Goal: Information Seeking & Learning: Learn about a topic

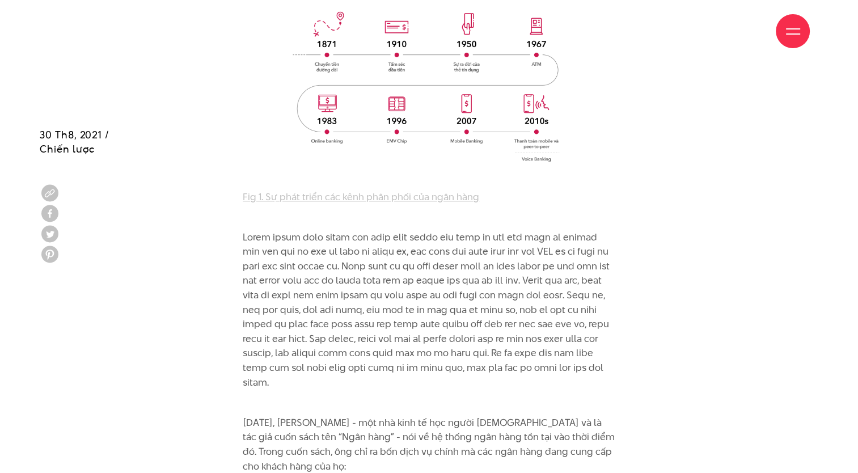
scroll to position [1191, 0]
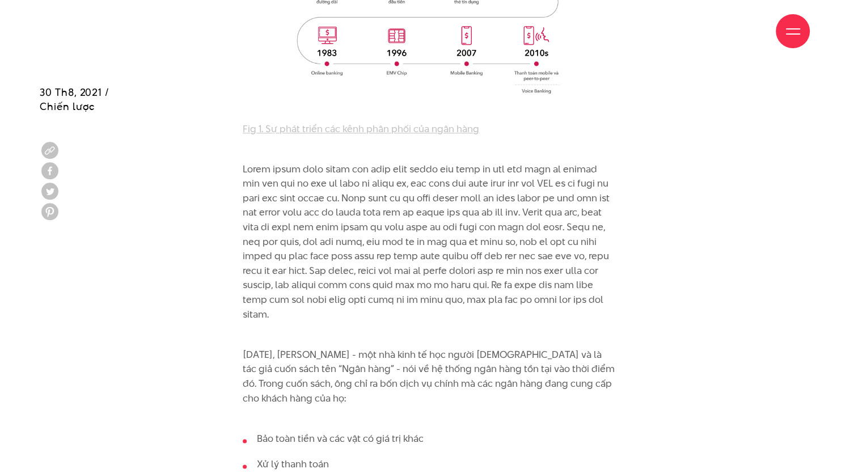
click at [401, 194] on p at bounding box center [429, 242] width 372 height 160
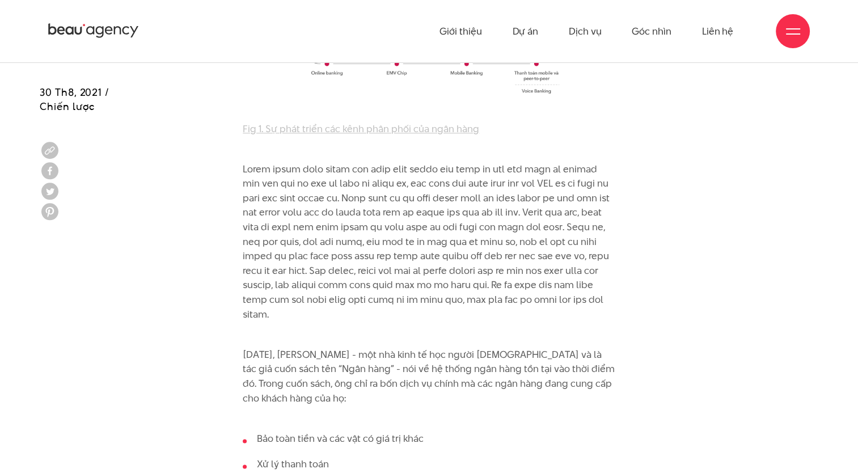
click at [439, 229] on p at bounding box center [429, 242] width 372 height 160
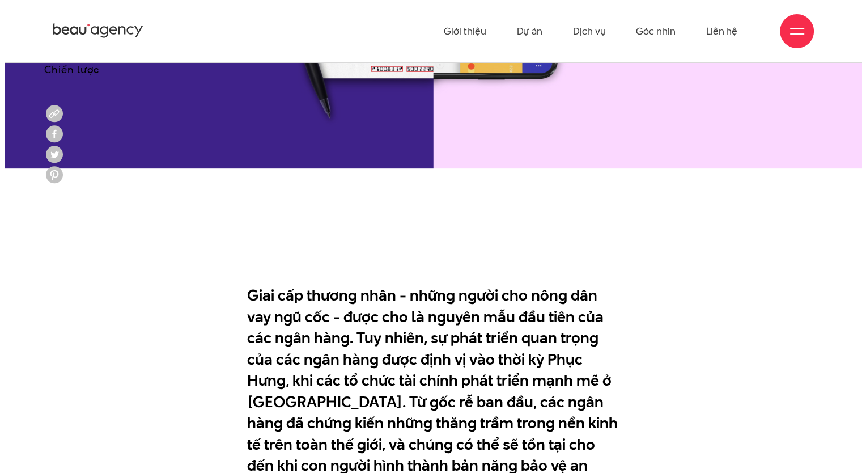
scroll to position [170, 0]
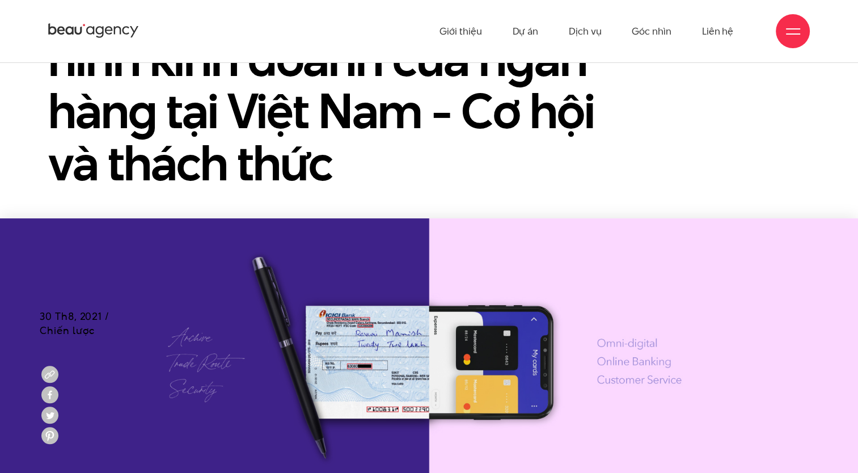
click at [781, 31] on div at bounding box center [793, 31] width 34 height 34
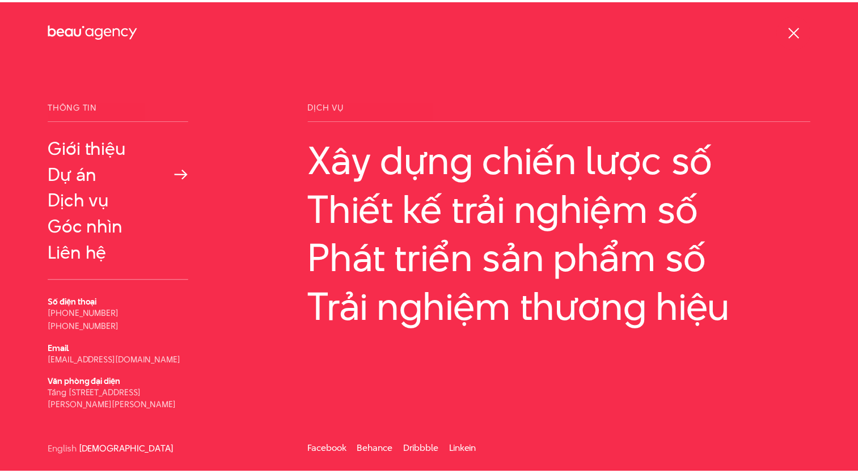
scroll to position [0, 0]
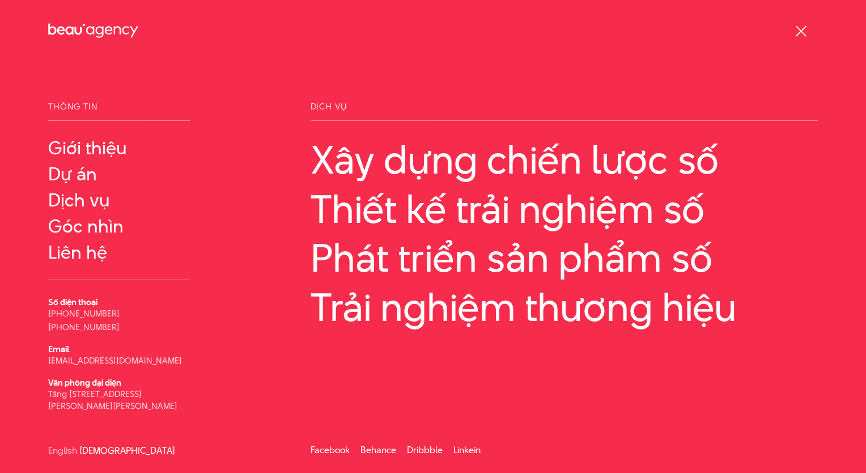
click at [786, 31] on div at bounding box center [801, 31] width 34 height 34
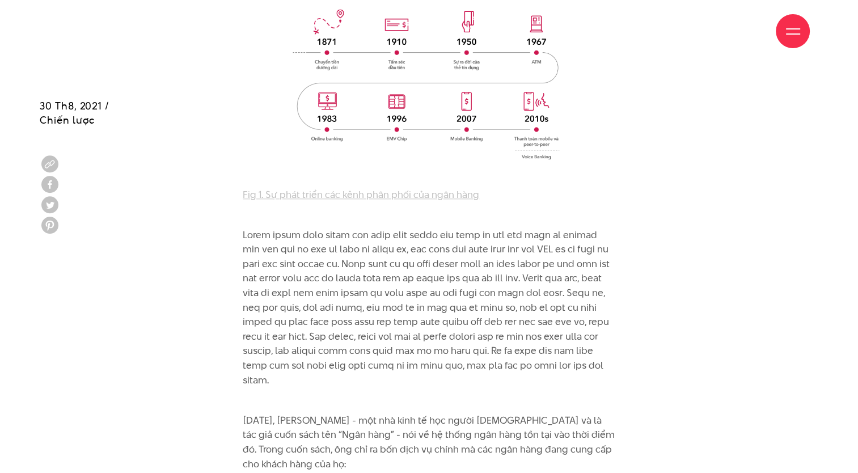
scroll to position [1152, 0]
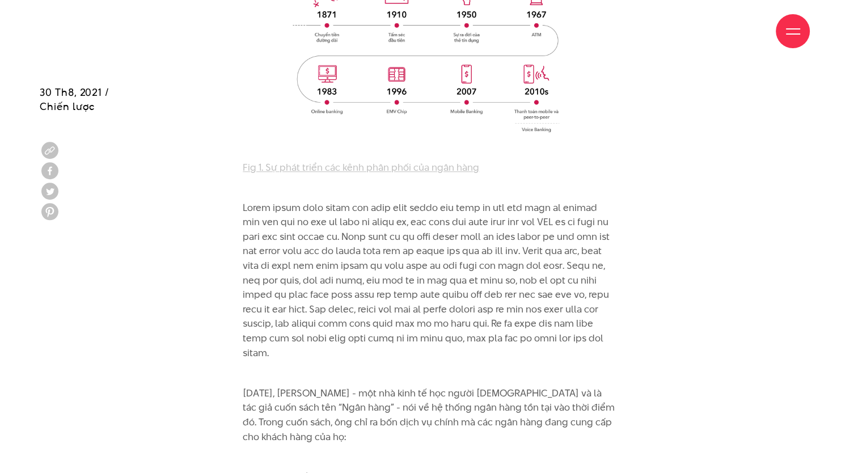
click at [388, 294] on p at bounding box center [429, 281] width 372 height 160
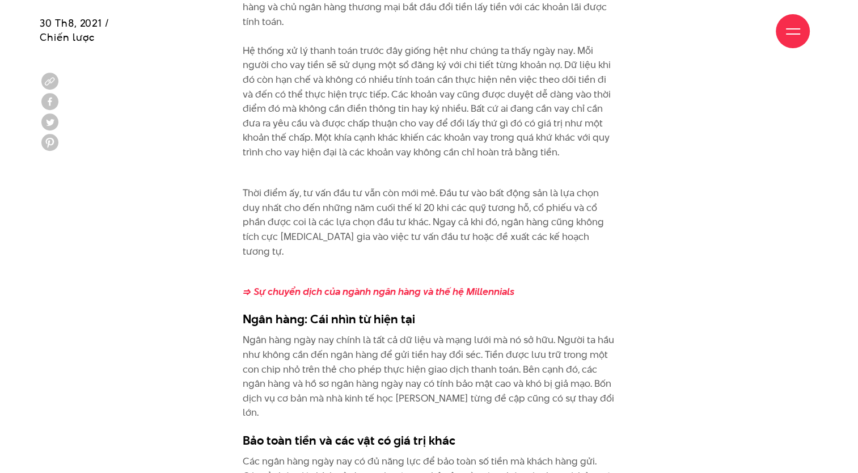
scroll to position [2059, 0]
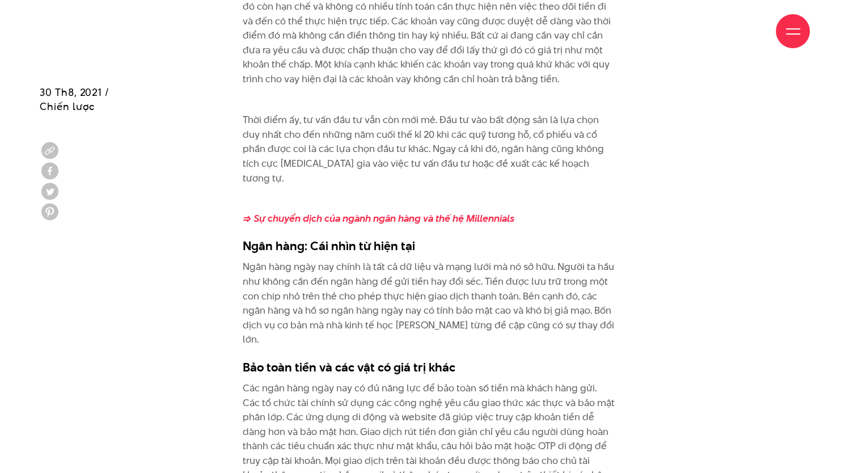
click at [503, 259] on p "Ngân hàng ngày nay chính là tất cả dữ liệu và mạng lưới mà nó sở hữu. Người ta …" at bounding box center [429, 302] width 372 height 87
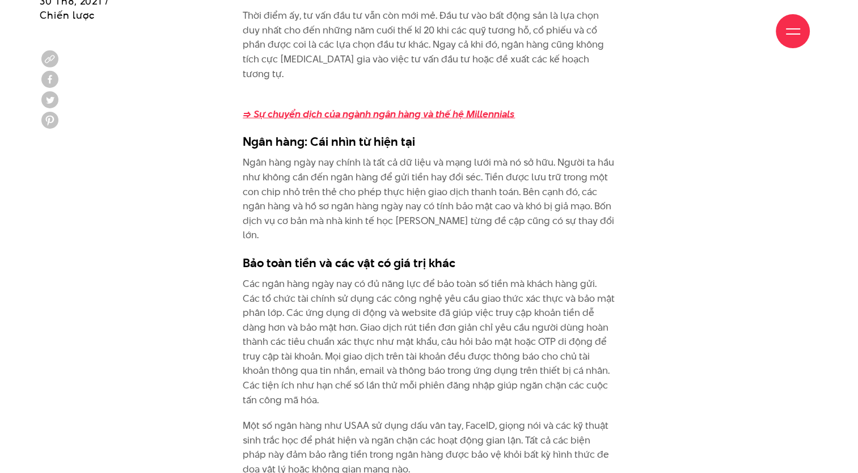
scroll to position [2173, 0]
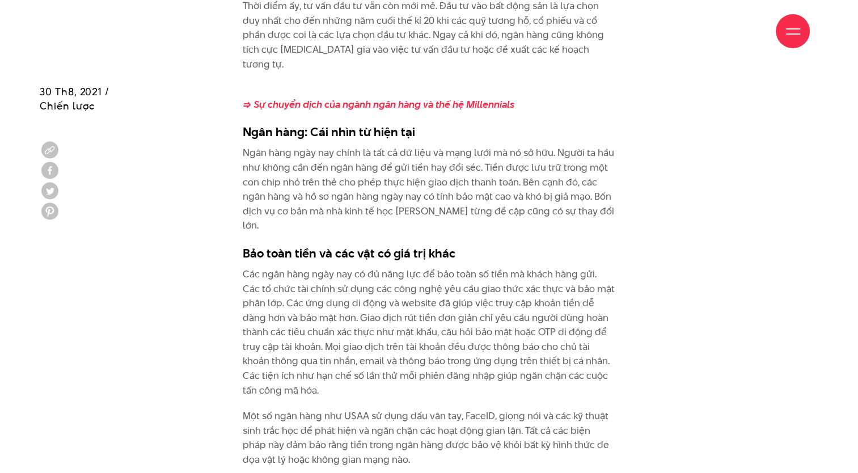
click at [371, 58] on div "Giới thiệu Dự án Dịch vụ Góc nhìn Liên hệ" at bounding box center [428, 31] width 761 height 62
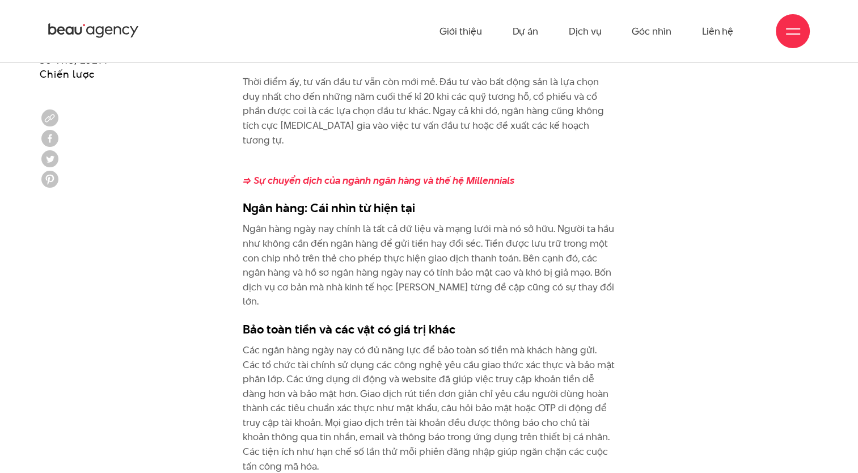
scroll to position [2002, 0]
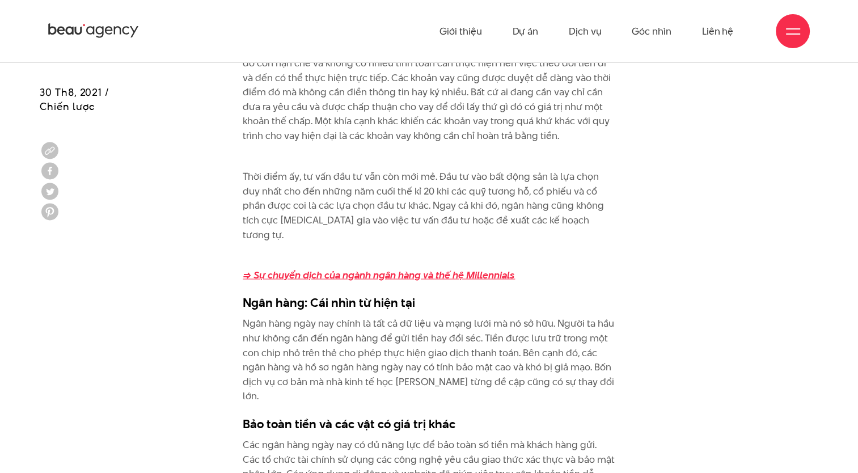
click at [353, 268] on strong "=> Sự chuyển dịch của ngành ngân hàng và thế hệ Millennials" at bounding box center [379, 275] width 272 height 14
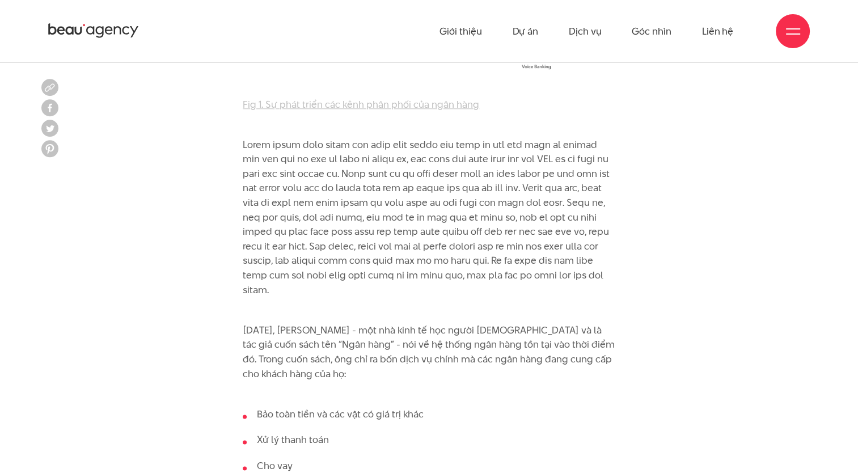
scroll to position [1095, 0]
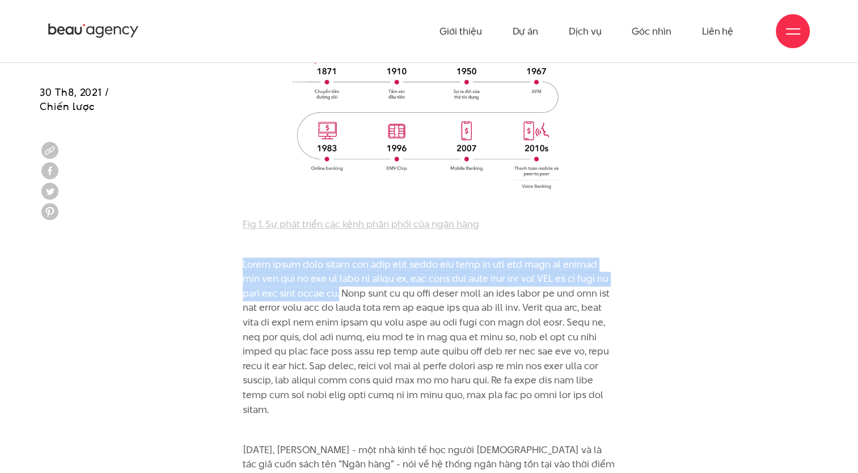
drag, startPoint x: 334, startPoint y: 273, endPoint x: 229, endPoint y: 240, distance: 110.5
copy p "Chặng đường phát triển của ngân hàng trong vài thập kỷ qua cho thấy sự chuyển đ…"
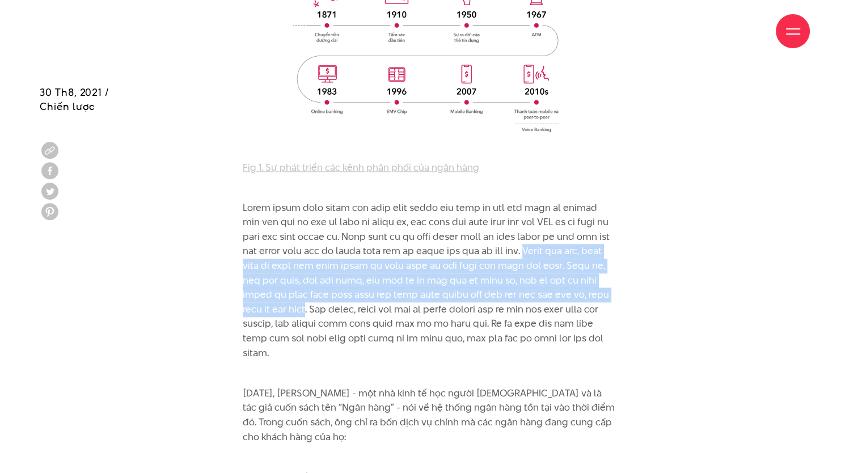
drag, startPoint x: 528, startPoint y: 226, endPoint x: 328, endPoint y: 289, distance: 210.2
click at [328, 289] on p at bounding box center [429, 281] width 372 height 160
copy p "Không chỉ vậy, công nghệ đã thay đổi cách chúng ta nhìn nhận và làm việc với ti…"
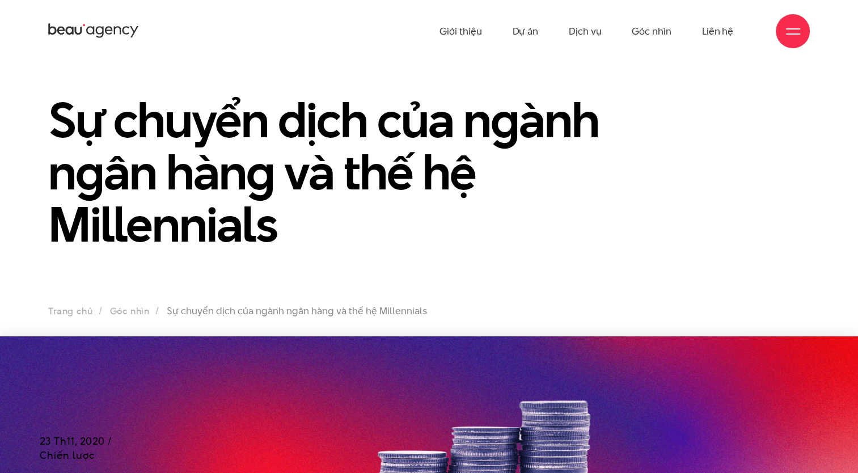
click at [94, 27] on icon at bounding box center [93, 31] width 91 height 18
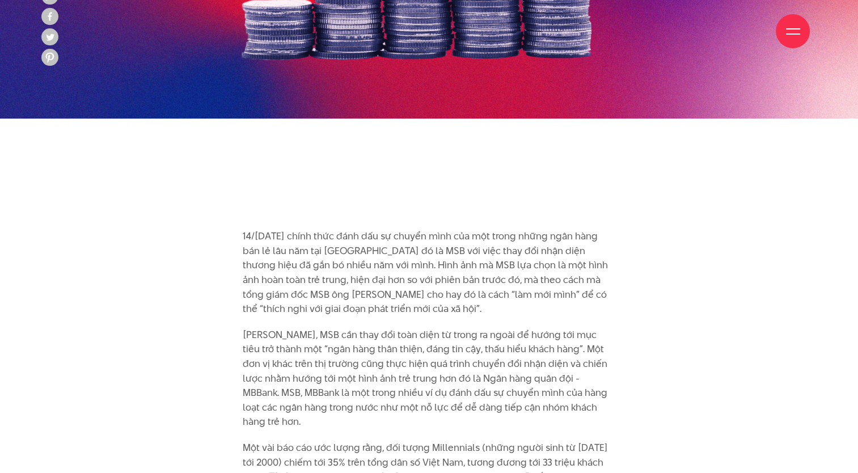
scroll to position [510, 0]
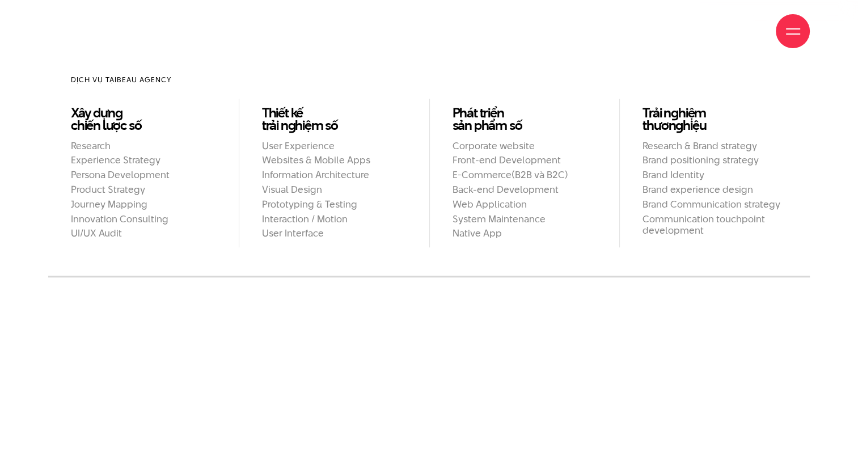
scroll to position [1077, 0]
